Goal: Task Accomplishment & Management: Complete application form

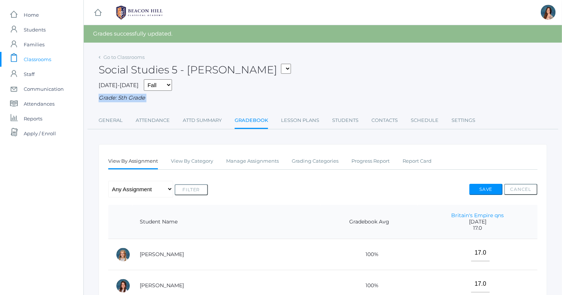
drag, startPoint x: 177, startPoint y: 113, endPoint x: 213, endPoint y: 86, distance: 45.0
click at [213, 86] on div "Go to Classrooms Social Studies 5 - Salazar 05ART - Art 5 Salazar 05CITIZEN - C…" at bounding box center [323, 90] width 448 height 77
select select "1968"
click option "05LA - Language Arts 5 [PERSON_NAME]" at bounding box center [0, 0] width 0 height 0
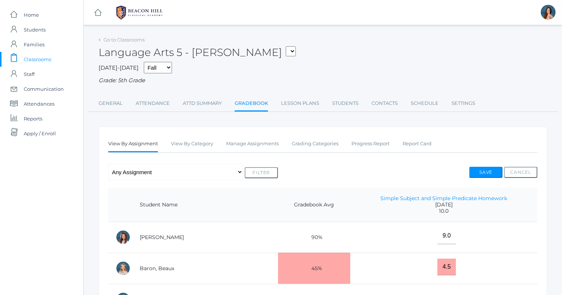
click at [286, 46] on select "05ART - Art 5 Salazar 05CITIZEN - Citizenship and Stewardship 5 Salazar 05CITIZ…" at bounding box center [291, 51] width 10 height 10
select select "1967"
click option "05LA - Language Arts 5 [PERSON_NAME]" at bounding box center [0, 0] width 0 height 0
click at [258, 124] on div "Go to Classrooms Language Arts 5 - Bence 05ART - Art 5 Salazar 05CITIZEN - Citi…" at bounding box center [323, 274] width 448 height 481
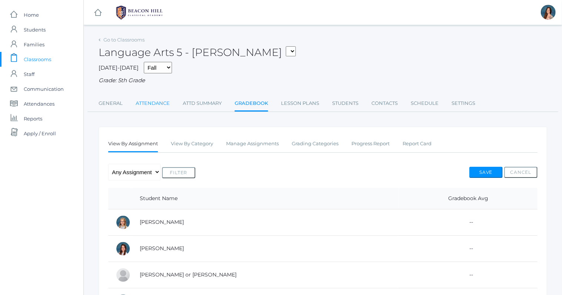
click at [152, 101] on link "Attendance" at bounding box center [153, 103] width 34 height 15
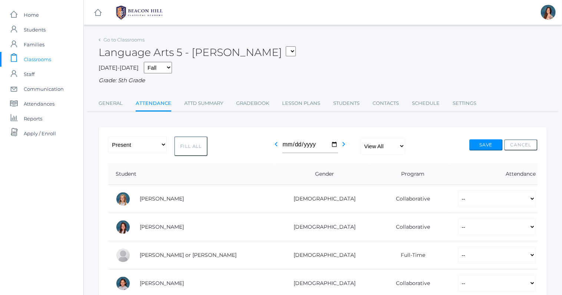
click at [196, 148] on button "Fill All" at bounding box center [190, 146] width 33 height 20
select select "P"
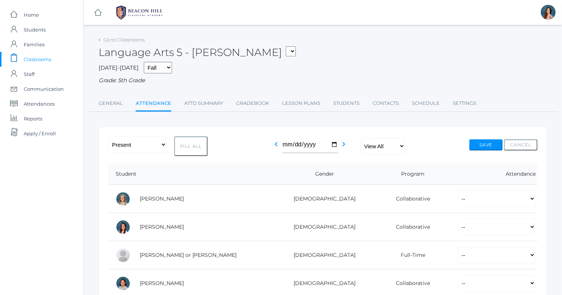
select select "P"
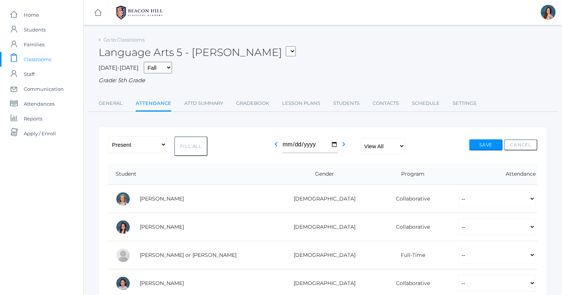
select select "P"
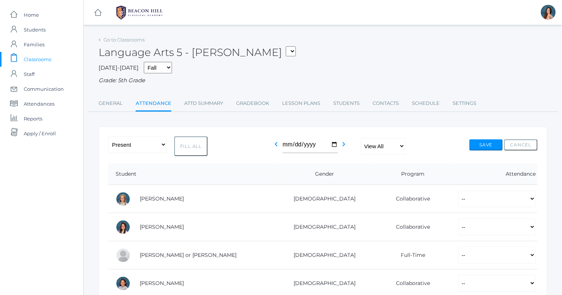
select select "P"
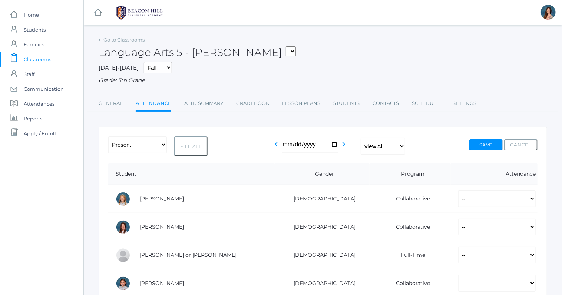
select select "P"
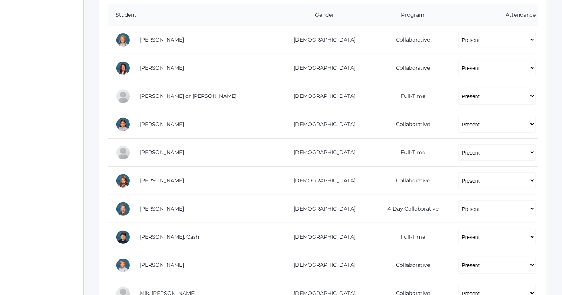
scroll to position [161, 0]
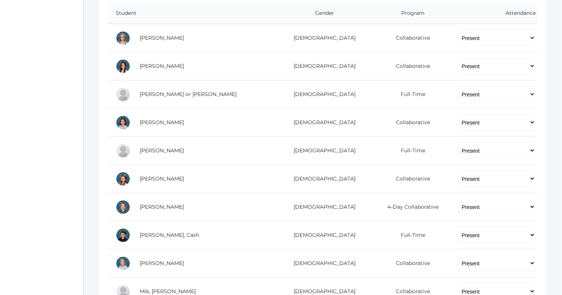
click at [469, 85] on td "-- Present Present-At-Home Tardy Excused Tardy Unexcused Absent Excused Absent …" at bounding box center [493, 94] width 87 height 28
click option "Present" at bounding box center [0, 0] width 0 height 0
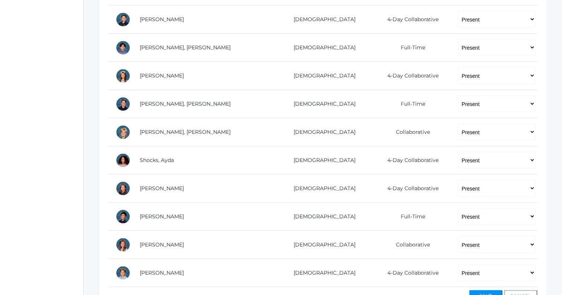
scroll to position [469, 0]
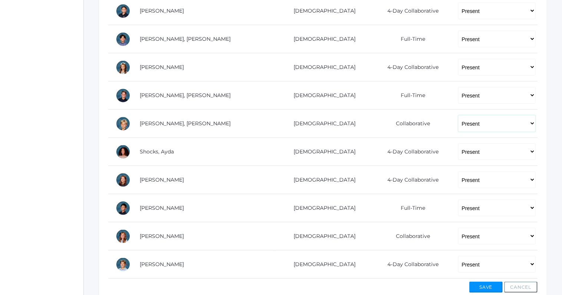
select select "AU"
click option "Absent Unexcused" at bounding box center [0, 0] width 0 height 0
click at [482, 284] on button "Save" at bounding box center [485, 287] width 33 height 11
